Goal: Task Accomplishment & Management: Use online tool/utility

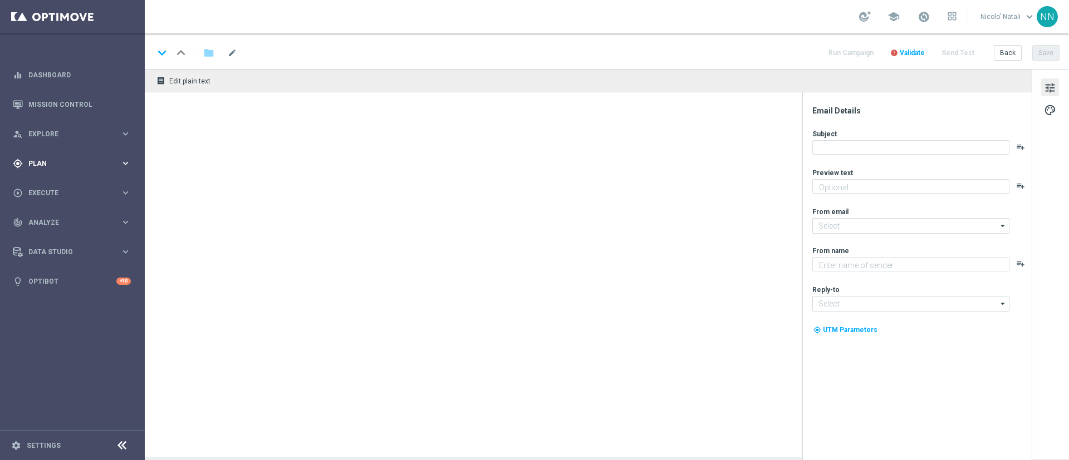
click at [47, 149] on div "gps_fixed Plan keyboard_arrow_right" at bounding box center [72, 164] width 144 height 30
click at [48, 137] on div "person_search Explore" at bounding box center [66, 134] width 107 height 10
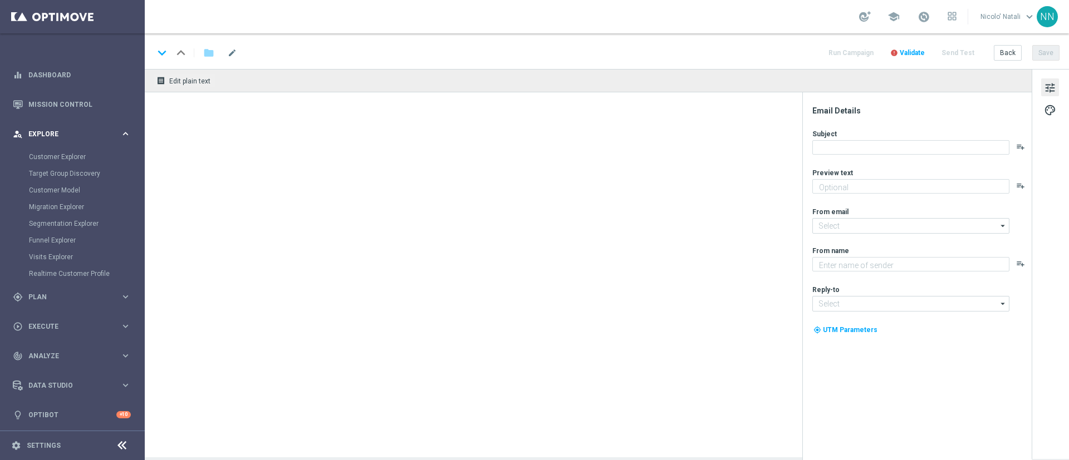
click at [48, 138] on div "person_search Explore" at bounding box center [66, 134] width 107 height 10
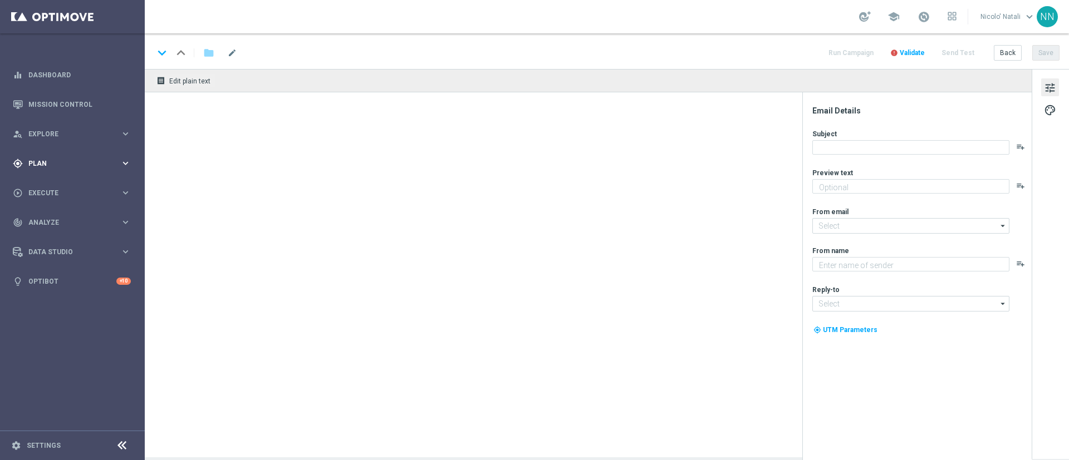
click at [45, 159] on div "gps_fixed Plan" at bounding box center [66, 164] width 107 height 10
click at [35, 170] on div "gps_fixed Plan keyboard_arrow_right" at bounding box center [72, 164] width 144 height 30
click at [40, 153] on div "gps_fixed Plan keyboard_arrow_right" at bounding box center [72, 164] width 144 height 30
click at [40, 221] on span "Templates" at bounding box center [70, 220] width 80 height 7
click at [41, 237] on link "Optimail" at bounding box center [75, 236] width 81 height 9
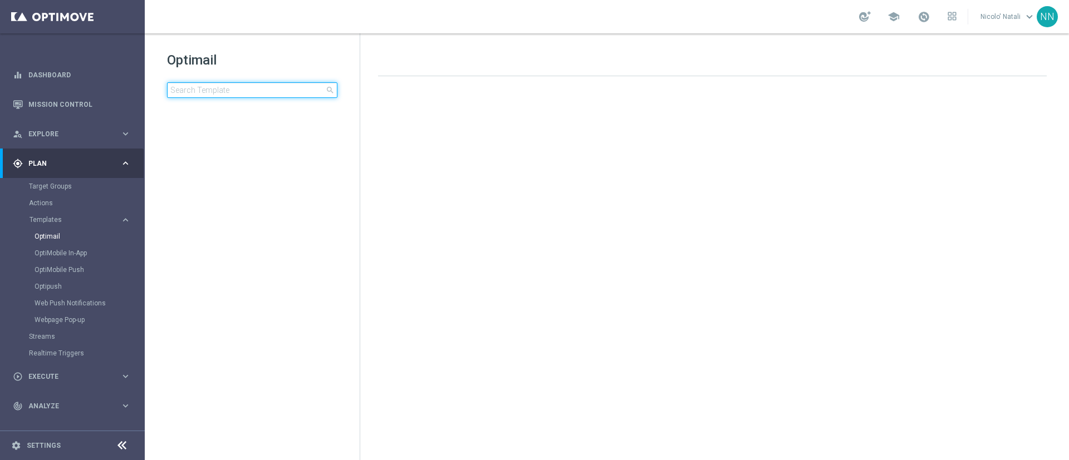
click at [202, 96] on input at bounding box center [252, 90] width 170 height 16
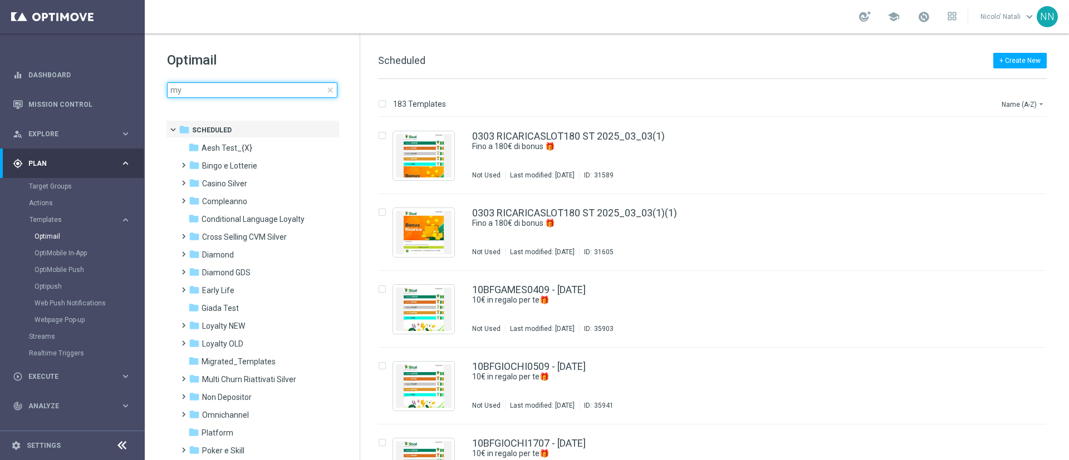
type input "myc"
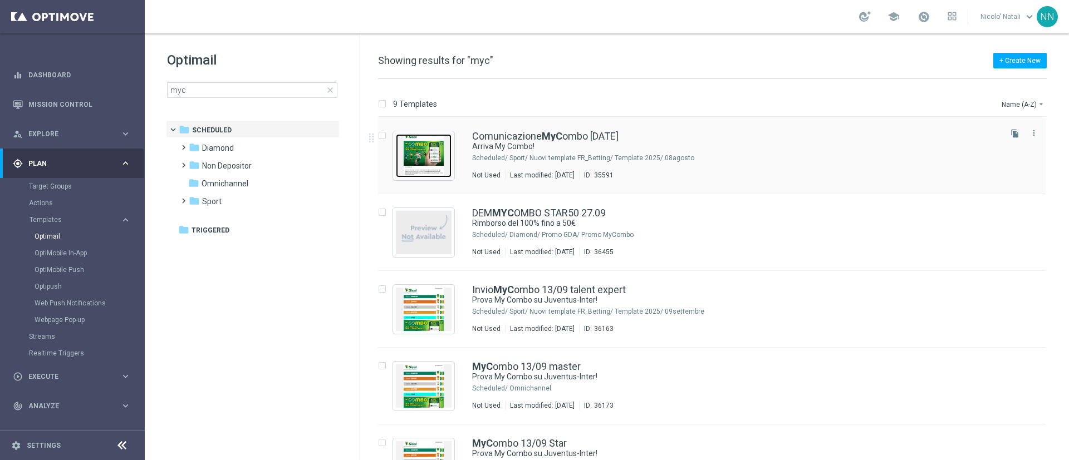
click at [418, 154] on img "Press SPACE to select this row." at bounding box center [424, 155] width 56 height 43
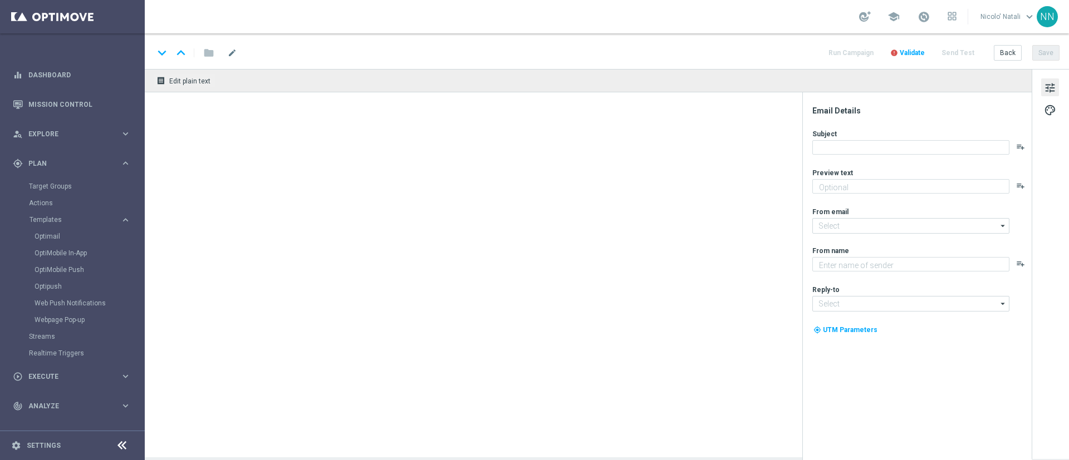
type textarea "Una partita, una combo infinita!"
type input "[EMAIL_ADDRESS][DOMAIN_NAME]"
type textarea "Sisal"
type input "[EMAIL_ADDRESS][DOMAIN_NAME]"
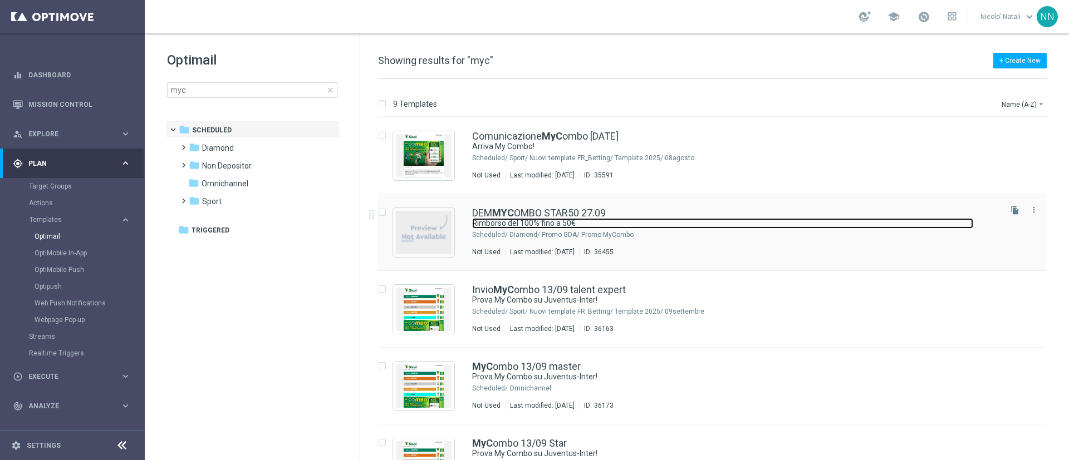
click at [545, 218] on link "Rimborso del 100% fino a 50€" at bounding box center [722, 223] width 501 height 11
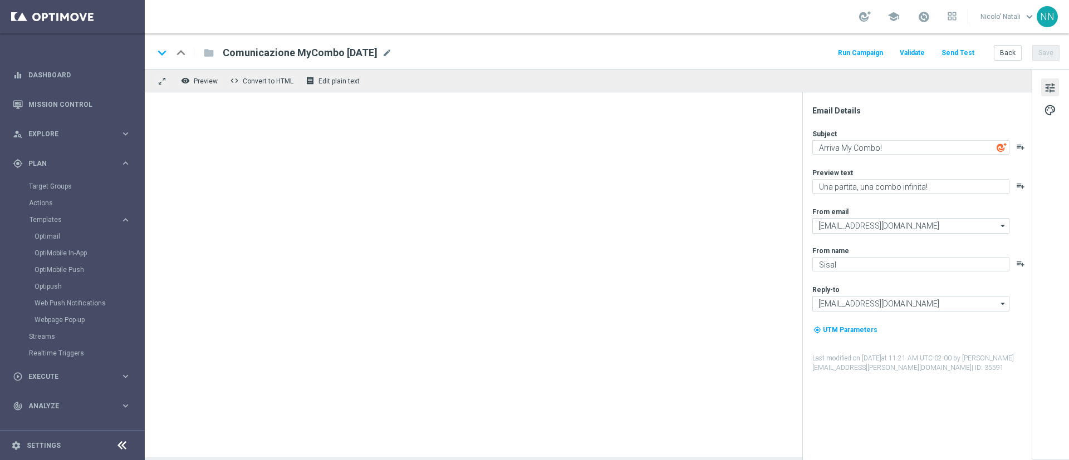
type textarea "Rimborso del 100% fino a 50€"
type textarea "🔥 Scopri la promo MyCombo"
type input "[EMAIL_ADDRESS][DOMAIN_NAME]"
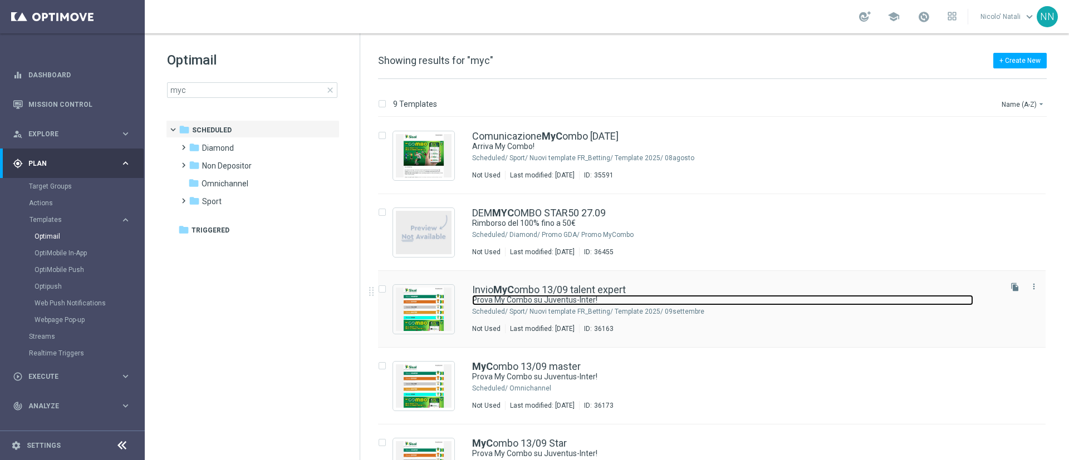
click at [507, 298] on link "Prova My Combo su Juventus-Inter!" at bounding box center [722, 300] width 501 height 11
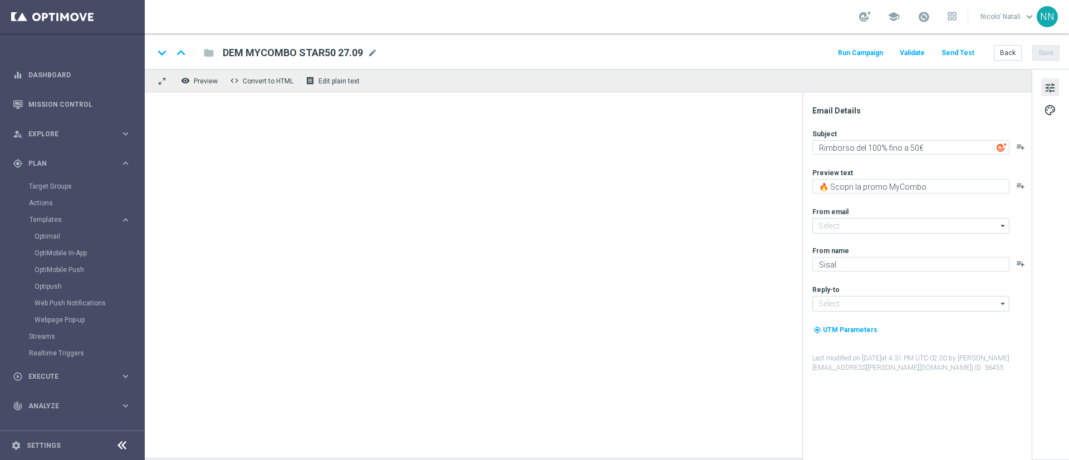
type input "[EMAIL_ADDRESS][DOMAIN_NAME]"
type textarea "Prova My Combo su Juventus-Inter!"
type textarea "Crea la tua scommessa personalizzata sul derby d’Italia"
type input "[EMAIL_ADDRESS][DOMAIN_NAME]"
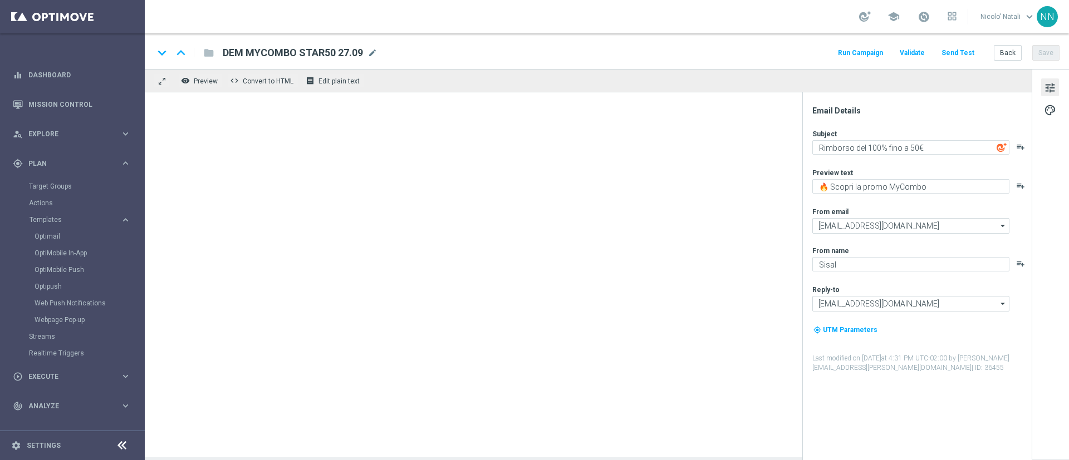
type textarea "SISAL"
type input "[EMAIL_ADDRESS][DOMAIN_NAME]"
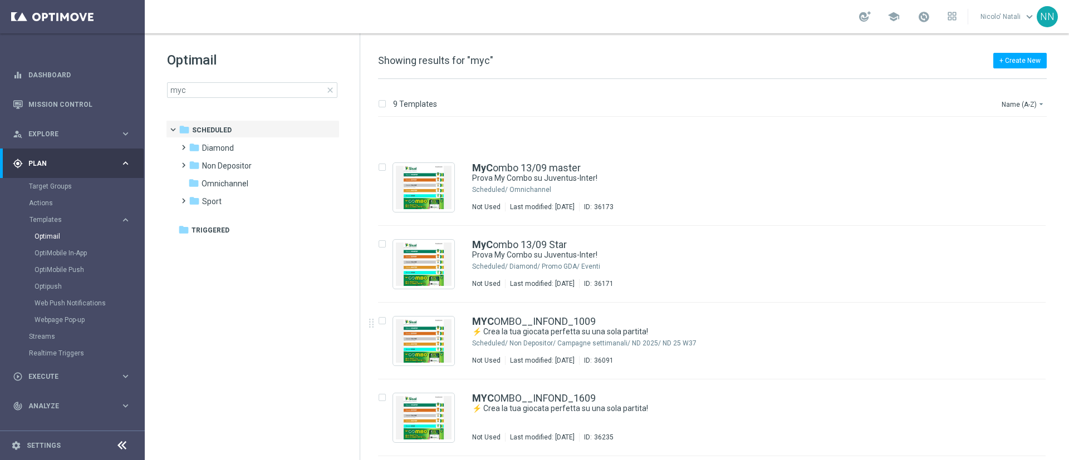
scroll to position [281, 0]
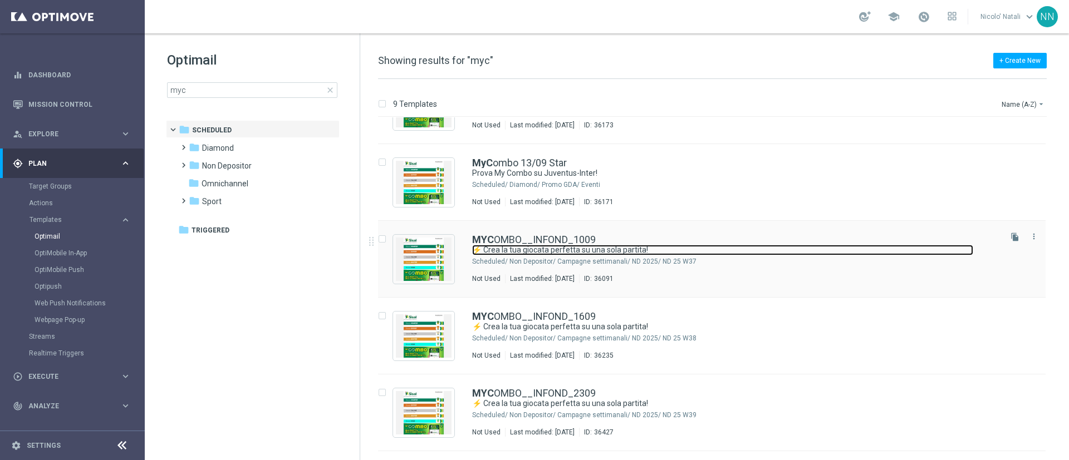
click at [509, 251] on link "⚡ Crea la tua giocata perfetta su una sola partita!" at bounding box center [722, 250] width 501 height 11
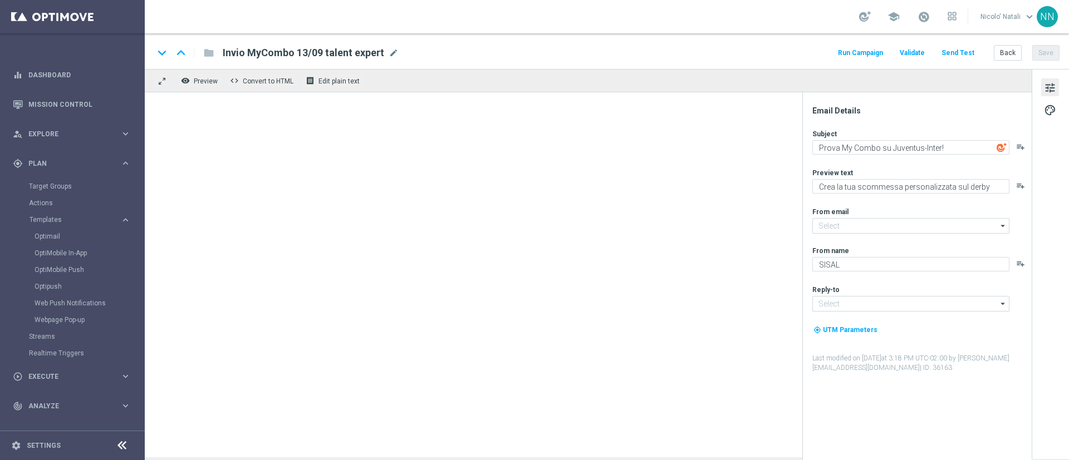
type input "[EMAIL_ADDRESS][DOMAIN_NAME]"
type textarea "⚡ Crea la tua giocata perfetta su una sola partita!"
type textarea "Bonus di 70€"
type input "[EMAIL_ADDRESS][DOMAIN_NAME]"
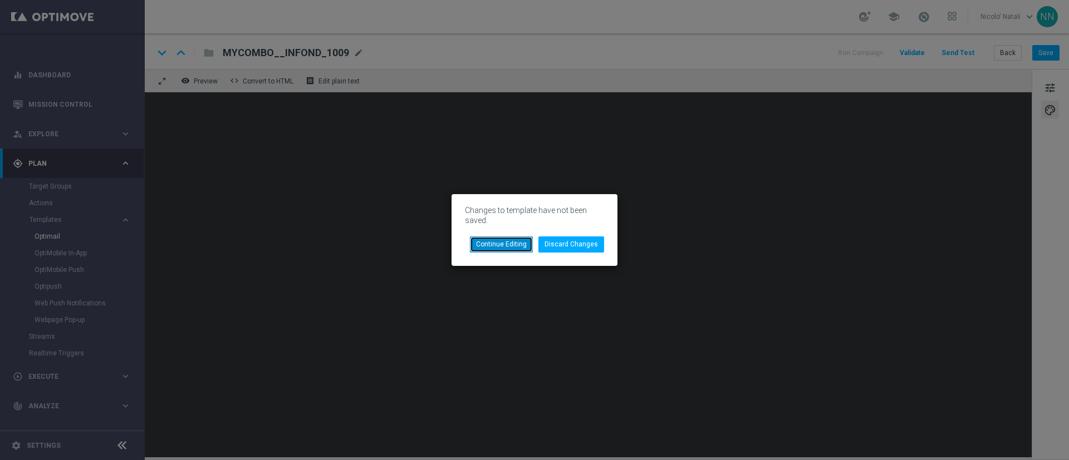
click at [502, 240] on button "Continue Editing" at bounding box center [501, 245] width 63 height 16
click at [585, 243] on button "Discard Changes" at bounding box center [571, 245] width 66 height 16
